Goal: Task Accomplishment & Management: Manage account settings

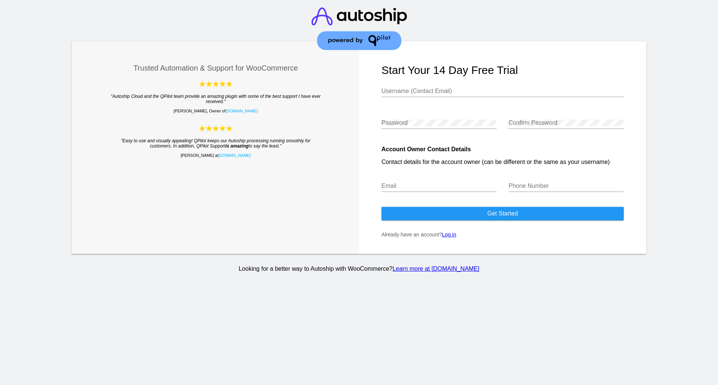
type input "[PERSON_NAME][EMAIL_ADDRESS][DOMAIN_NAME]"
click at [451, 238] on link "Log in" at bounding box center [449, 235] width 14 height 6
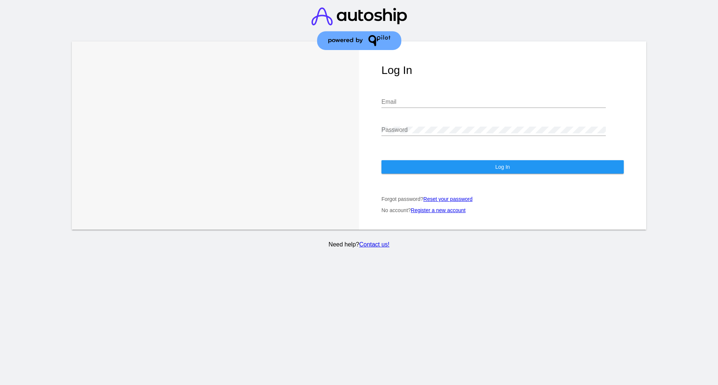
type input "[PERSON_NAME][EMAIL_ADDRESS][DOMAIN_NAME]"
click at [459, 170] on button "Log In" at bounding box center [502, 166] width 242 height 13
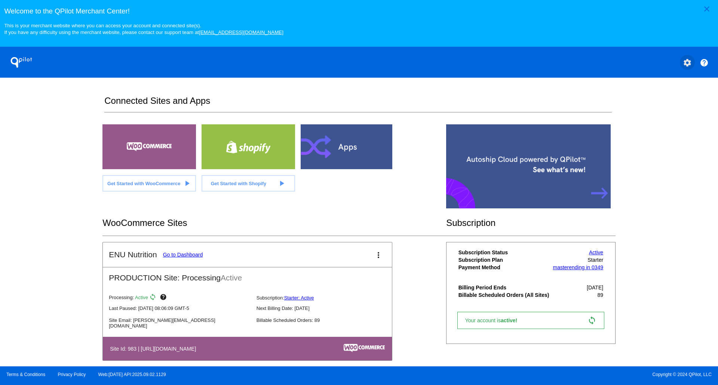
click at [685, 67] on mat-icon "settings" at bounding box center [687, 62] width 9 height 9
click at [653, 71] on span "My Account" at bounding box center [661, 70] width 31 height 6
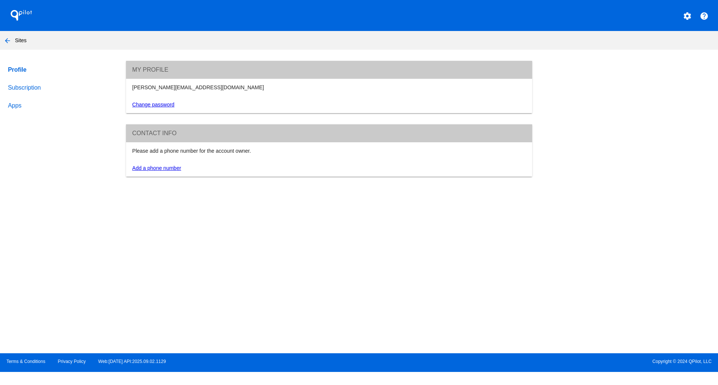
click at [25, 88] on link "Subscription" at bounding box center [59, 88] width 107 height 18
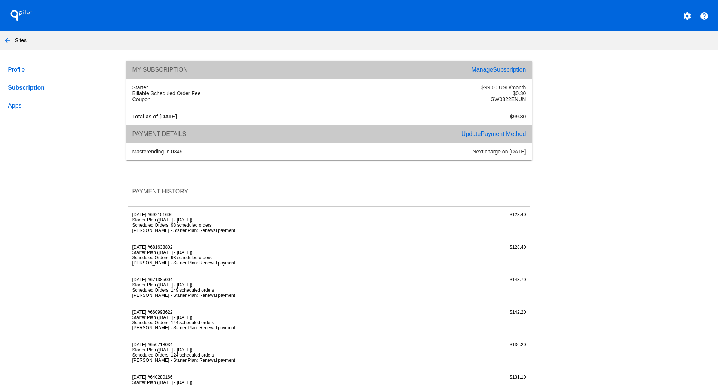
drag, startPoint x: 169, startPoint y: 231, endPoint x: 153, endPoint y: 231, distance: 16.5
click at [168, 223] on li "Starter Plan ([DATE] - [DATE])" at bounding box center [261, 220] width 259 height 5
click at [145, 223] on li "Starter Plan ([DATE] - [DATE])" at bounding box center [261, 220] width 259 height 5
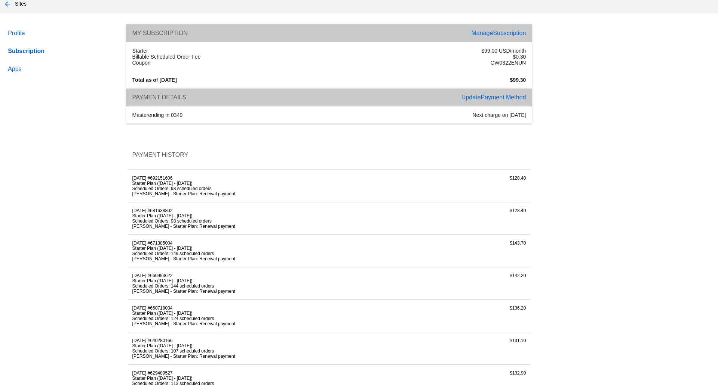
scroll to position [37, 0]
click at [511, 187] on div "$128.40" at bounding box center [463, 185] width 134 height 21
click at [493, 33] on span "Subscription" at bounding box center [509, 33] width 33 height 6
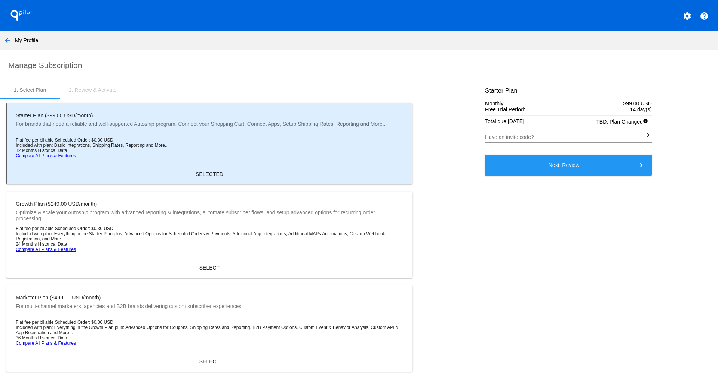
click at [7, 43] on mat-icon "arrow_back" at bounding box center [7, 40] width 9 height 9
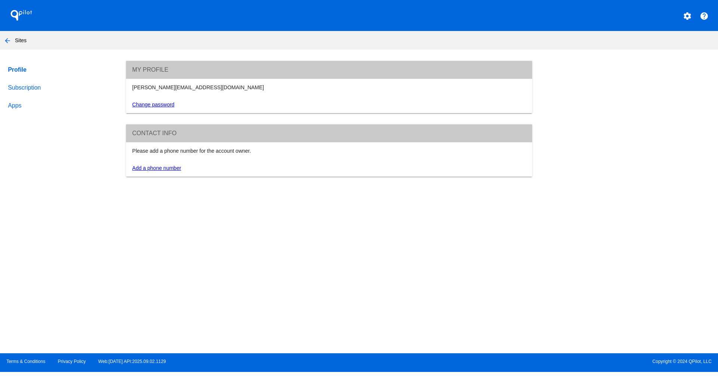
click at [25, 87] on link "Subscription" at bounding box center [59, 88] width 107 height 18
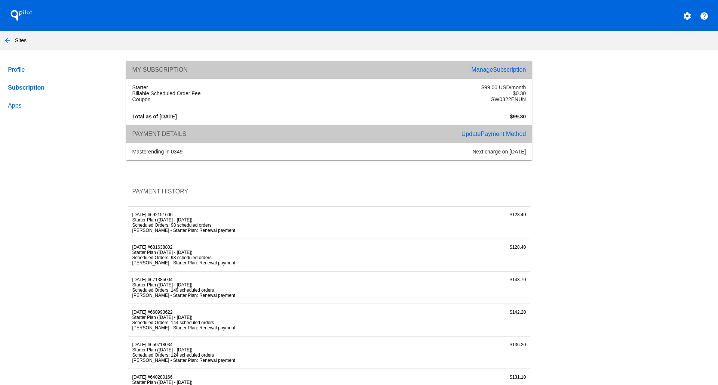
click at [483, 137] on span "Payment Method" at bounding box center [502, 134] width 45 height 6
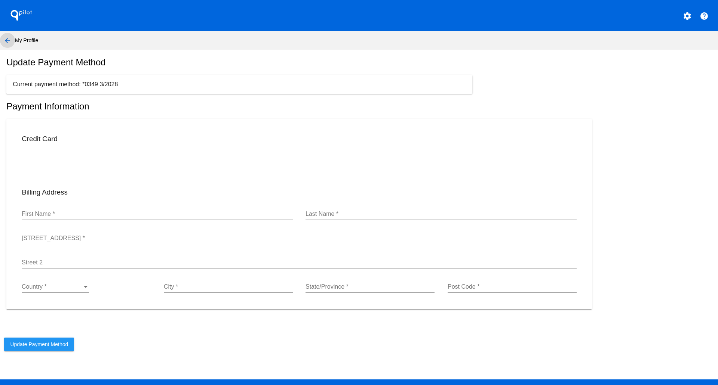
click at [7, 40] on mat-icon "arrow_back" at bounding box center [7, 40] width 9 height 9
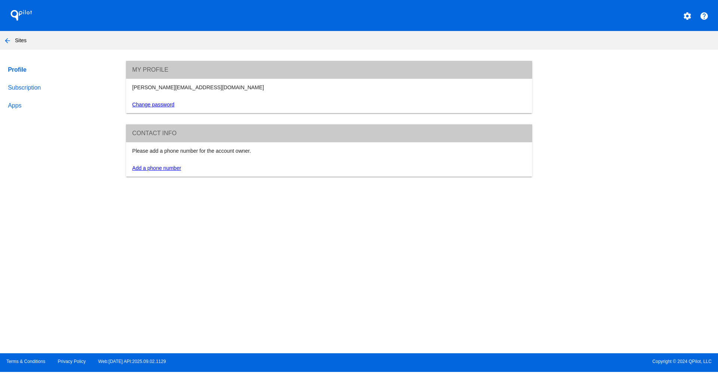
click at [19, 71] on link "Profile" at bounding box center [59, 70] width 107 height 18
click at [155, 88] on div "[PERSON_NAME][EMAIL_ADDRESS][DOMAIN_NAME]" at bounding box center [329, 87] width 402 height 6
click at [687, 16] on mat-icon "settings" at bounding box center [687, 16] width 9 height 9
click at [661, 22] on span "My Account" at bounding box center [661, 19] width 31 height 6
click at [21, 87] on link "Subscription" at bounding box center [59, 88] width 107 height 18
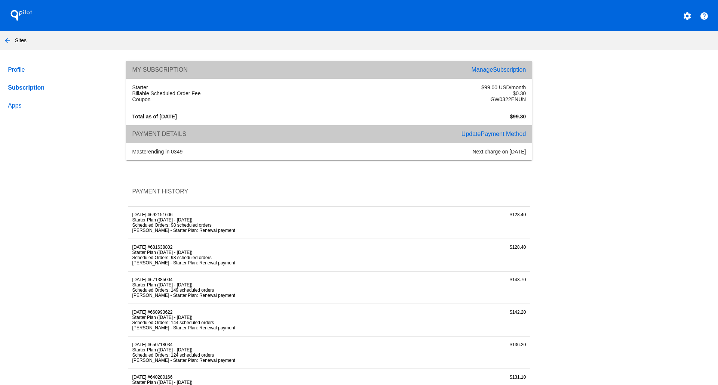
click at [169, 228] on li "Scheduled Orders: 98 scheduled orders" at bounding box center [261, 225] width 259 height 5
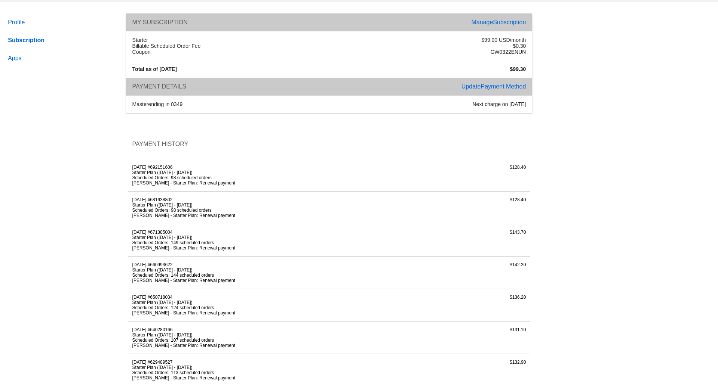
scroll to position [48, 0]
click at [155, 180] on li "Scheduled Orders: 98 scheduled orders" at bounding box center [261, 177] width 259 height 5
click at [132, 180] on li "Scheduled Orders: 98 scheduled orders" at bounding box center [261, 177] width 259 height 5
click at [506, 175] on div "$128.40" at bounding box center [463, 174] width 134 height 21
click at [512, 178] on div "$128.40" at bounding box center [463, 174] width 134 height 21
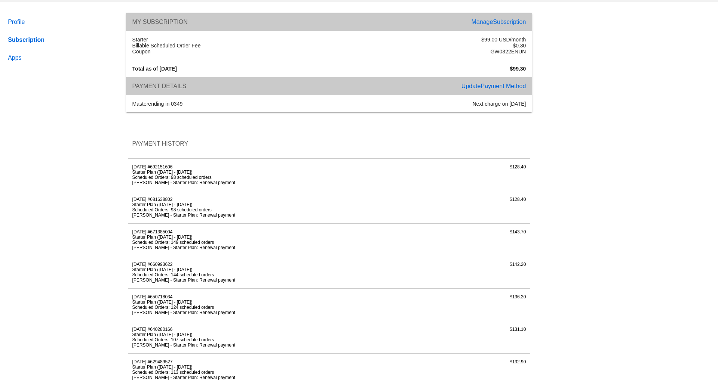
drag, startPoint x: 313, startPoint y: 196, endPoint x: 274, endPoint y: 197, distance: 39.3
click at [313, 185] on li "[PERSON_NAME] - Starter Plan: Renewal payment" at bounding box center [261, 182] width 259 height 5
drag, startPoint x: 237, startPoint y: 191, endPoint x: 187, endPoint y: 191, distance: 49.7
click at [235, 185] on li "[PERSON_NAME] - Starter Plan: Renewal payment" at bounding box center [261, 182] width 259 height 5
click at [172, 180] on li "Scheduled Orders: 98 scheduled orders" at bounding box center [261, 177] width 259 height 5
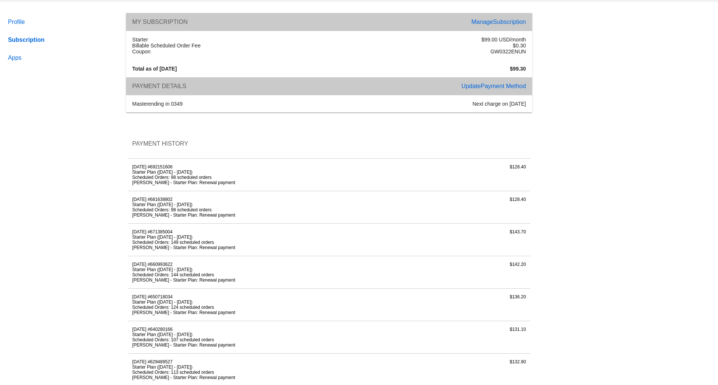
click at [173, 147] on span "Payment History" at bounding box center [160, 144] width 56 height 6
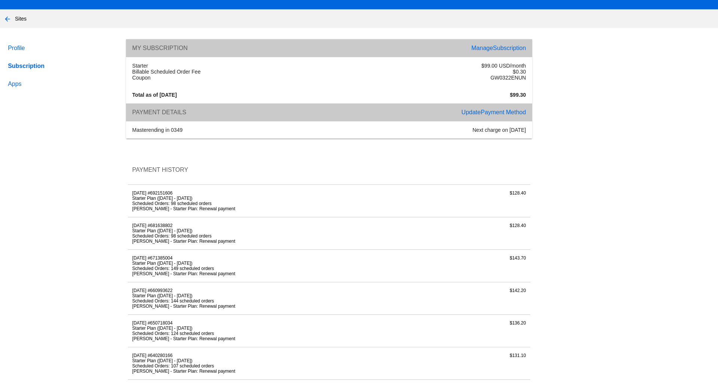
scroll to position [0, 0]
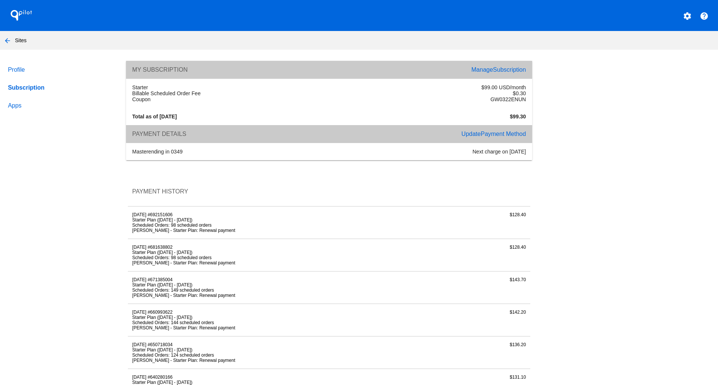
click at [7, 40] on mat-icon "arrow_back" at bounding box center [7, 40] width 9 height 9
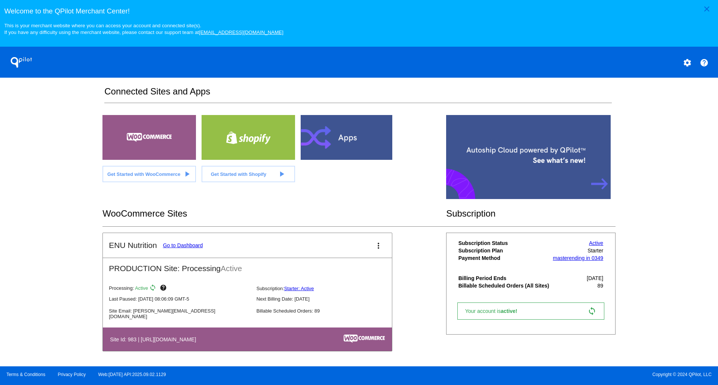
scroll to position [14, 0]
click at [374, 246] on mat-icon "more_vert" at bounding box center [378, 246] width 9 height 9
click at [408, 243] on div at bounding box center [359, 192] width 718 height 385
click at [706, 10] on mat-icon "close" at bounding box center [706, 8] width 9 height 9
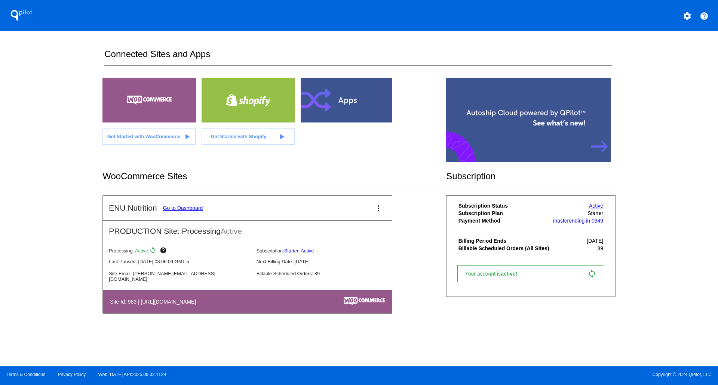
click at [191, 58] on h2 "Connected Sites and Apps" at bounding box center [357, 57] width 507 height 17
click at [687, 17] on mat-icon "settings" at bounding box center [687, 16] width 9 height 9
click at [663, 21] on span "My Account" at bounding box center [661, 19] width 31 height 6
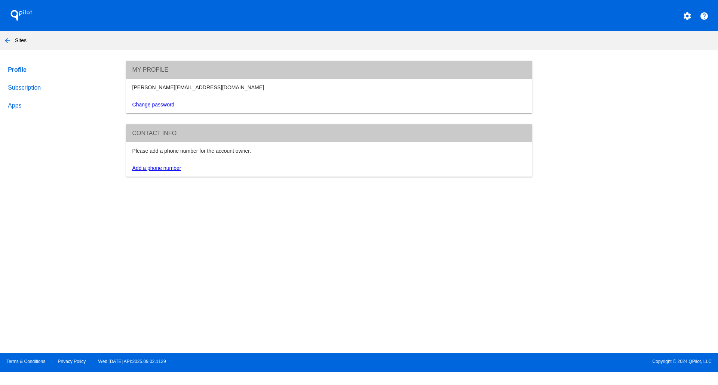
click at [13, 111] on link "Apps" at bounding box center [59, 106] width 107 height 18
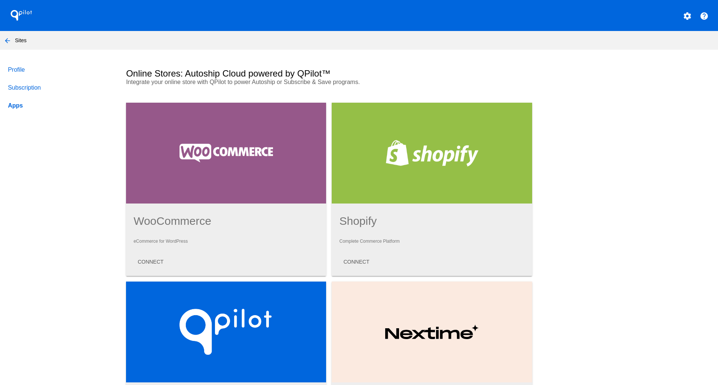
click at [14, 88] on link "Subscription" at bounding box center [59, 88] width 107 height 18
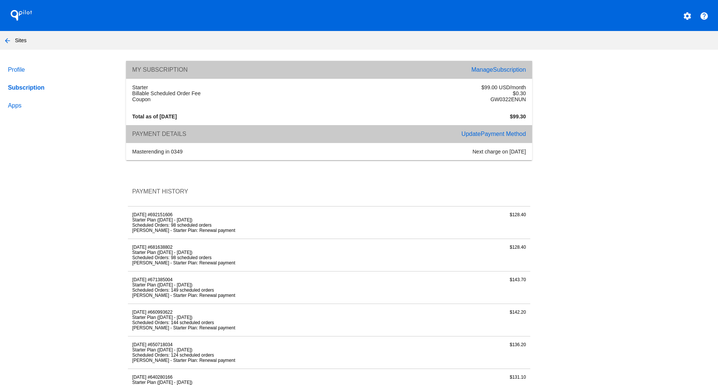
click at [181, 195] on span "Payment History" at bounding box center [160, 191] width 56 height 6
click at [187, 228] on li "Scheduled Orders: 98 scheduled orders" at bounding box center [261, 225] width 259 height 5
drag, startPoint x: 132, startPoint y: 225, endPoint x: 221, endPoint y: 243, distance: 90.8
click at [221, 233] on div "[DATE] #692151606 Starter Plan ([DATE] - [DATE]) Scheduled Orders: 98 scheduled…" at bounding box center [262, 222] width 268 height 21
drag, startPoint x: 256, startPoint y: 244, endPoint x: 230, endPoint y: 236, distance: 27.3
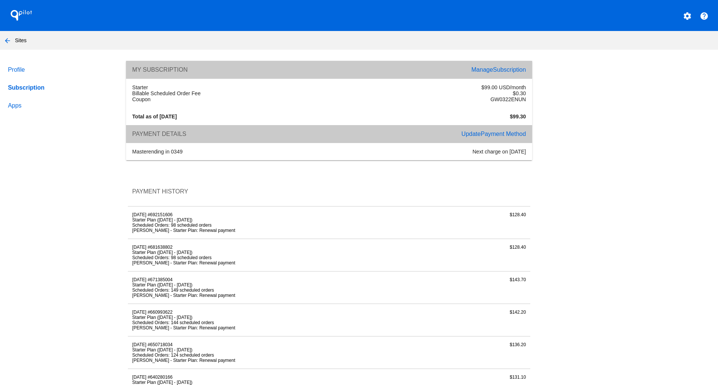
click at [230, 228] on li "Scheduled Orders: 98 scheduled orders" at bounding box center [261, 225] width 259 height 5
click at [15, 69] on link "Profile" at bounding box center [59, 70] width 107 height 18
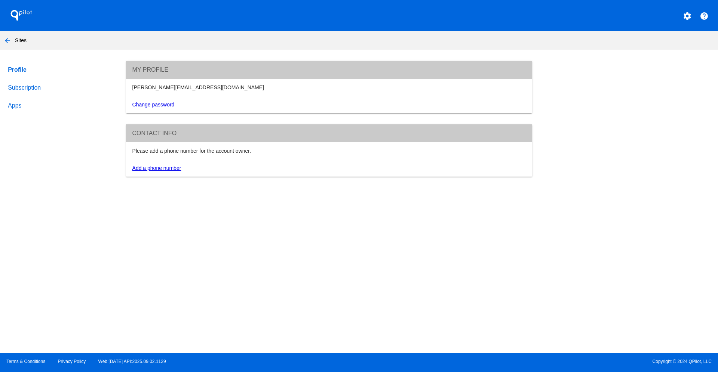
click at [144, 108] on link "Change password" at bounding box center [153, 105] width 42 height 6
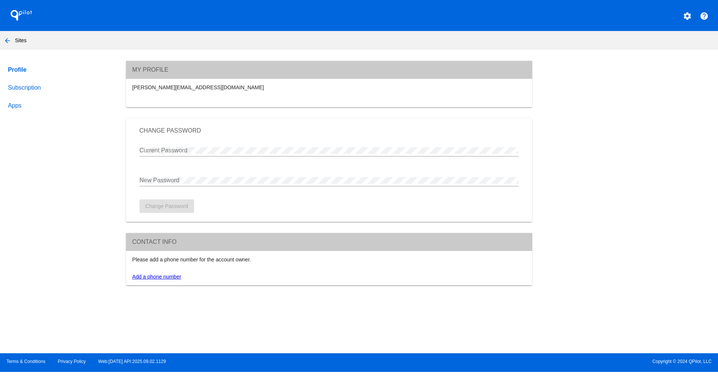
click at [3, 39] on mat-icon "arrow_back" at bounding box center [7, 40] width 9 height 9
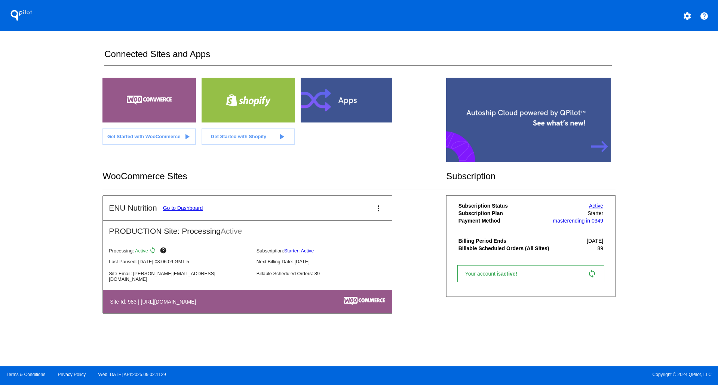
click at [187, 211] on link "Go to Dashboard" at bounding box center [183, 208] width 40 height 6
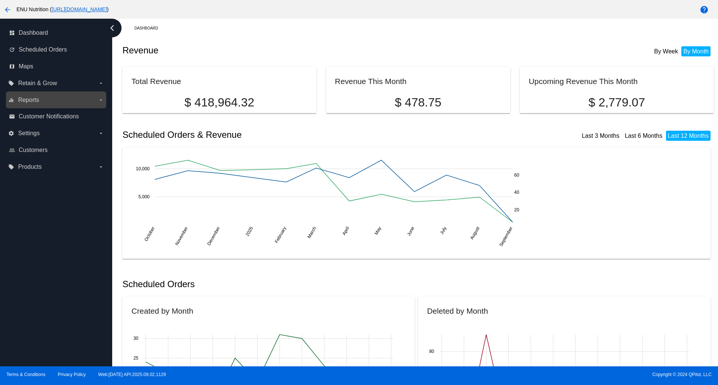
click at [99, 100] on icon "arrow_drop_down" at bounding box center [101, 100] width 6 height 6
click at [0, 0] on input "equalizer Reports arrow_drop_down" at bounding box center [0, 0] width 0 height 0
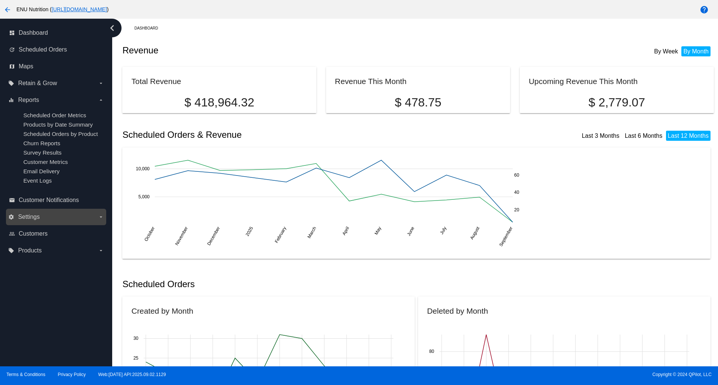
click at [62, 221] on label "settings Settings arrow_drop_down" at bounding box center [55, 217] width 95 height 12
click at [0, 0] on input "settings Settings arrow_drop_down" at bounding box center [0, 0] width 0 height 0
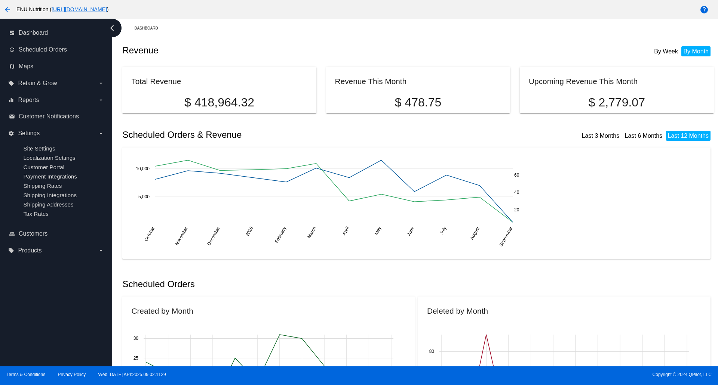
click at [70, 292] on div "dashboard Dashboard update Scheduled Orders map Maps local_offer Retain & Grow …" at bounding box center [56, 193] width 112 height 348
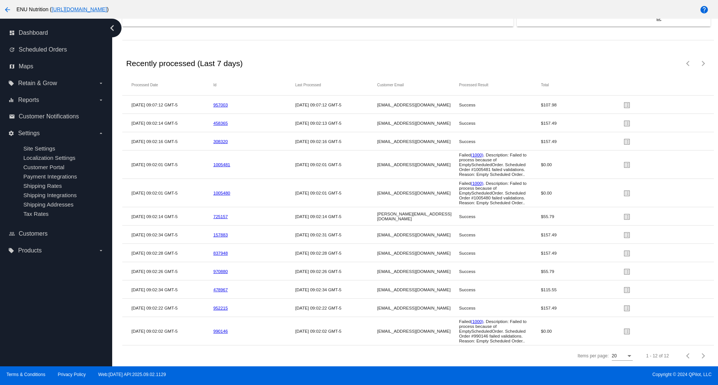
scroll to position [1206, 0]
click at [34, 33] on span "Dashboard" at bounding box center [33, 33] width 29 height 7
click at [6, 12] on mat-icon "arrow_back" at bounding box center [7, 9] width 9 height 9
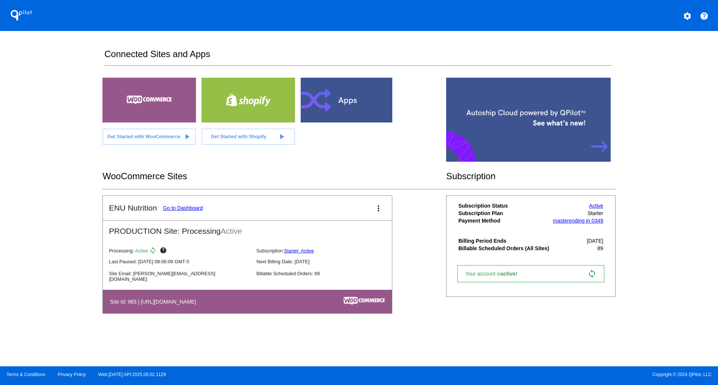
click at [688, 16] on mat-icon "settings" at bounding box center [687, 16] width 9 height 9
click at [654, 18] on span "My Account" at bounding box center [661, 19] width 31 height 6
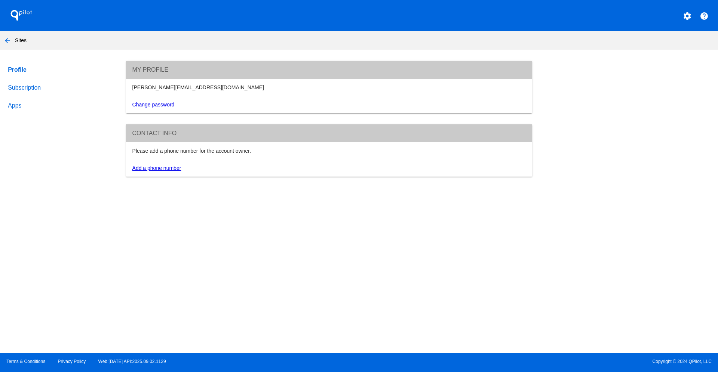
click at [16, 90] on link "Subscription" at bounding box center [59, 88] width 107 height 18
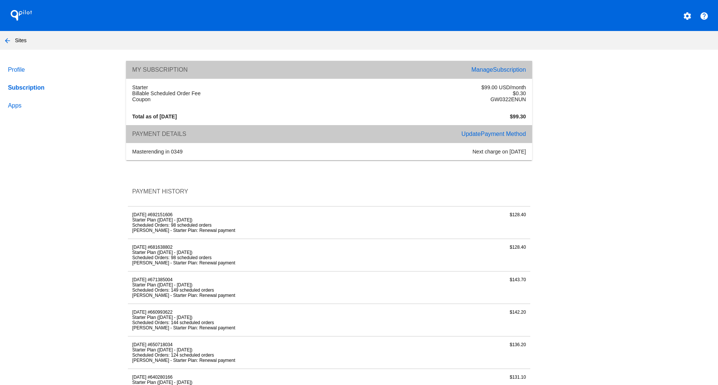
click at [476, 71] on link "Manage Subscription" at bounding box center [498, 70] width 55 height 6
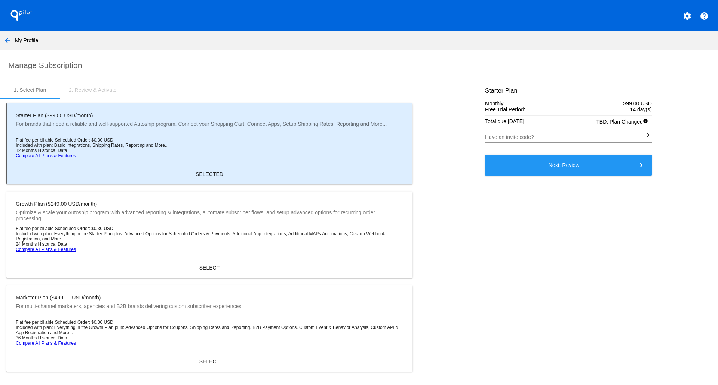
click at [5, 40] on mat-icon "arrow_back" at bounding box center [7, 40] width 9 height 9
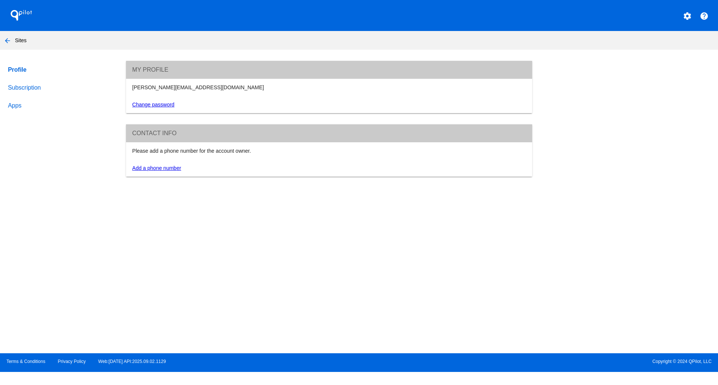
click at [18, 90] on link "Subscription" at bounding box center [59, 88] width 107 height 18
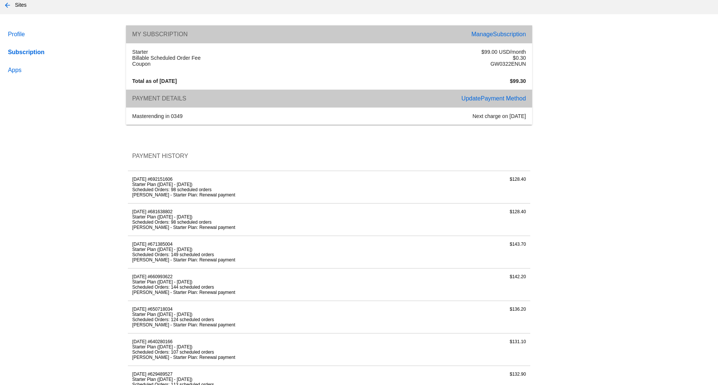
click at [465, 194] on div "$128.40" at bounding box center [463, 187] width 134 height 21
drag, startPoint x: 374, startPoint y: 195, endPoint x: 362, endPoint y: 195, distance: 12.0
click at [372, 187] on li "Starter Plan ([DATE] - [DATE])" at bounding box center [261, 183] width 259 height 5
drag, startPoint x: 239, startPoint y: 197, endPoint x: 191, endPoint y: 200, distance: 47.3
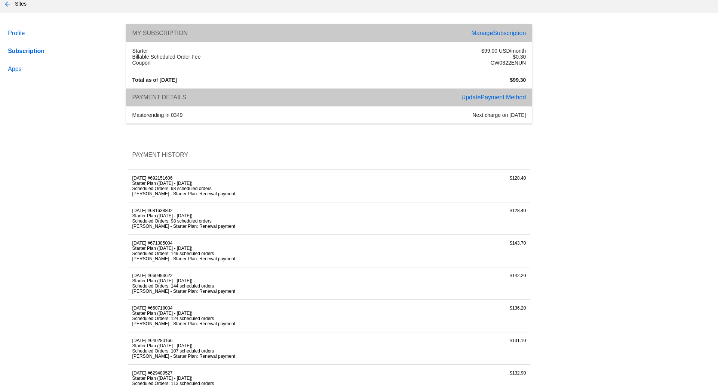
click at [238, 191] on li "Scheduled Orders: 98 scheduled orders" at bounding box center [261, 188] width 259 height 5
click at [181, 191] on li "Scheduled Orders: 98 scheduled orders" at bounding box center [261, 188] width 259 height 5
click at [173, 197] on li "[PERSON_NAME] - Starter Plan: Renewal payment" at bounding box center [261, 193] width 259 height 5
drag, startPoint x: 153, startPoint y: 190, endPoint x: 149, endPoint y: 200, distance: 10.6
click at [153, 191] on div "[DATE] #692151606 Starter Plan ([DATE] - [DATE]) Scheduled Orders: 98 scheduled…" at bounding box center [262, 186] width 268 height 21
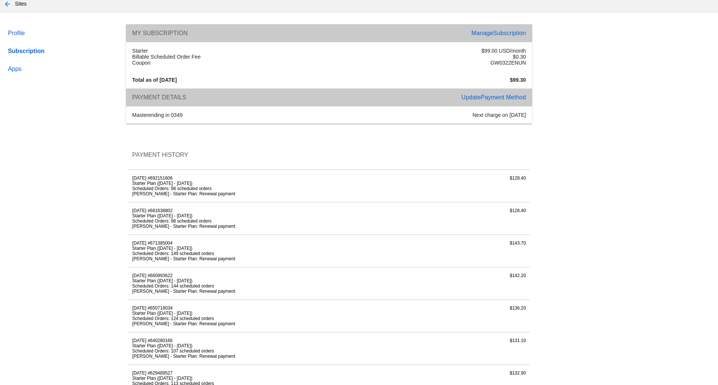
click at [149, 191] on li "Scheduled Orders: 98 scheduled orders" at bounding box center [261, 188] width 259 height 5
drag, startPoint x: 173, startPoint y: 207, endPoint x: 212, endPoint y: 202, distance: 38.8
click at [173, 197] on li "[PERSON_NAME] - Starter Plan: Renewal payment" at bounding box center [261, 193] width 259 height 5
click at [215, 191] on li "Scheduled Orders: 98 scheduled orders" at bounding box center [261, 188] width 259 height 5
drag, startPoint x: 274, startPoint y: 202, endPoint x: 295, endPoint y: 202, distance: 21.3
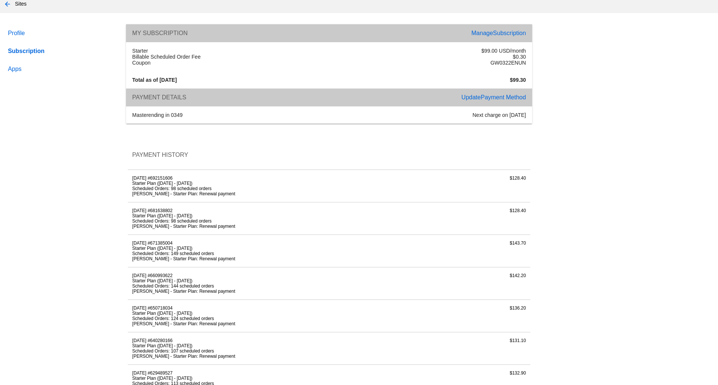
click at [276, 191] on li "Scheduled Orders: 98 scheduled orders" at bounding box center [261, 188] width 259 height 5
click at [522, 190] on div "$128.40" at bounding box center [463, 186] width 134 height 21
click at [517, 191] on div "$128.40" at bounding box center [463, 186] width 134 height 21
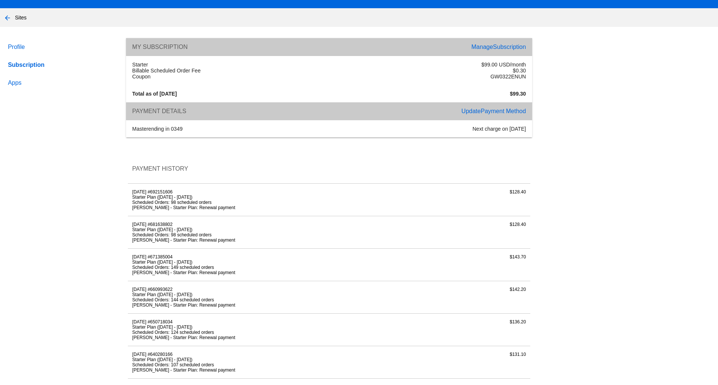
scroll to position [0, 0]
